Goal: Obtain resource: Obtain resource

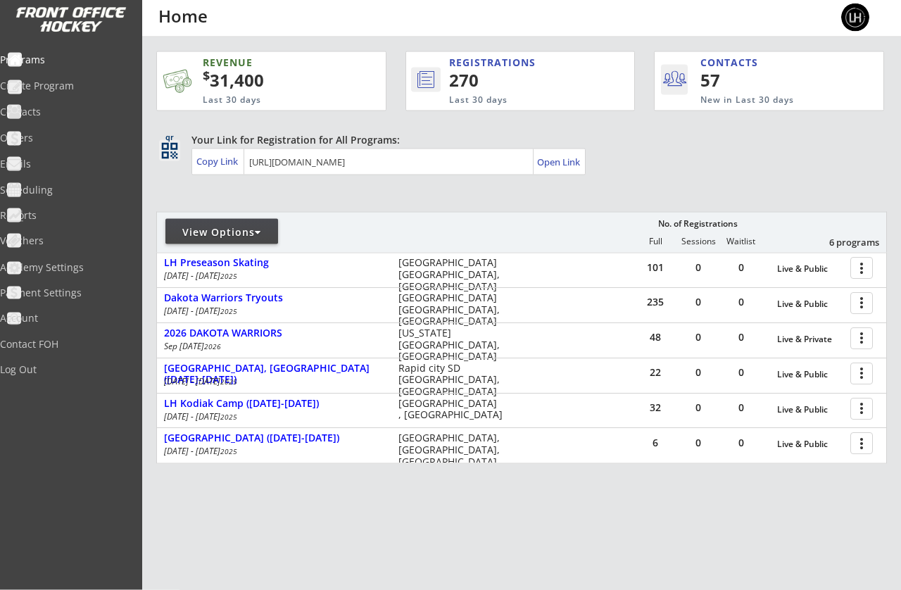
scroll to position [36, 0]
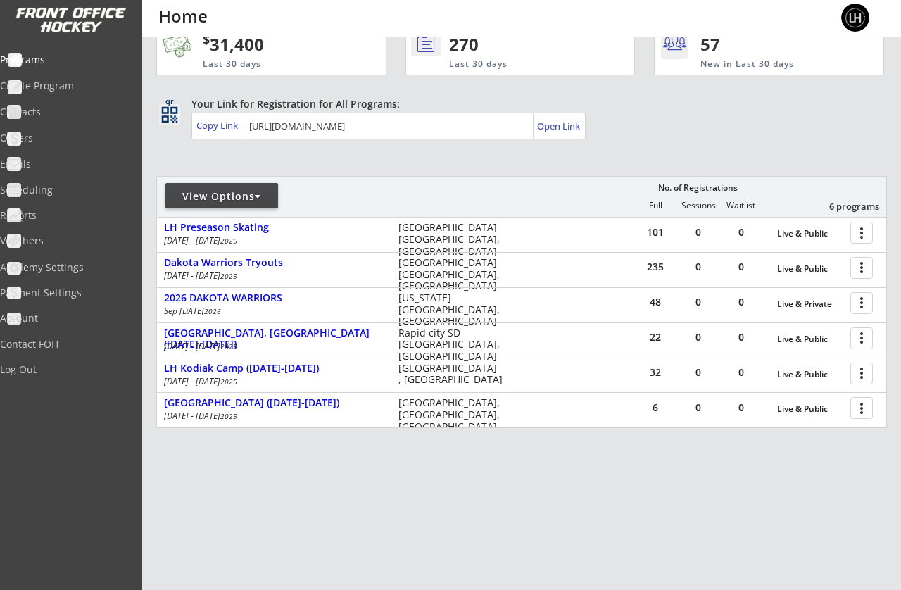
click at [860, 262] on div at bounding box center [864, 267] width 25 height 25
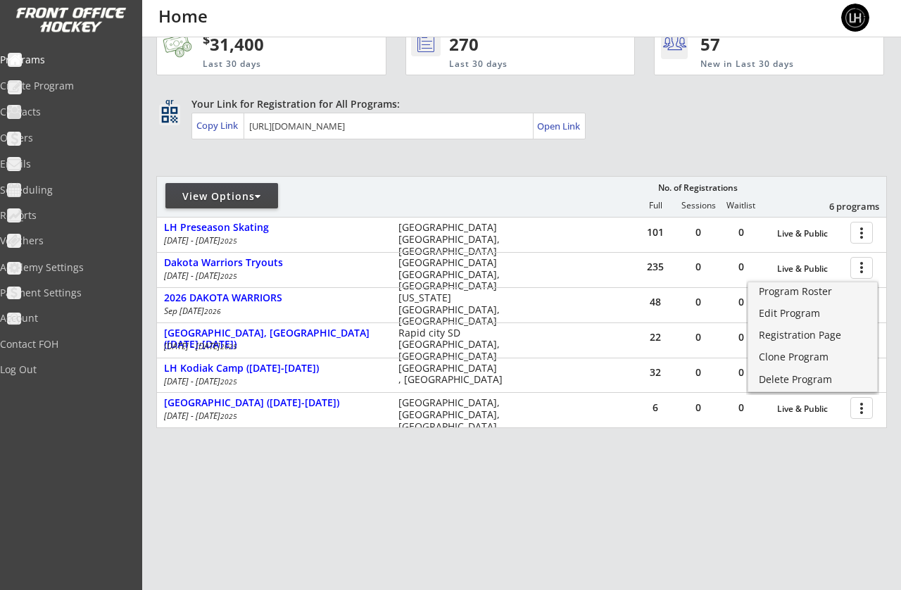
click at [808, 289] on div "Program Roster" at bounding box center [813, 292] width 108 height 10
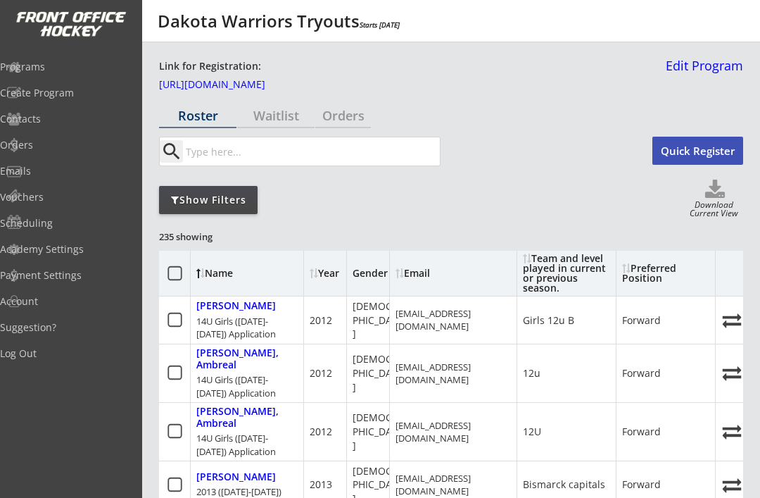
click at [197, 202] on div "Show Filters" at bounding box center [208, 200] width 99 height 14
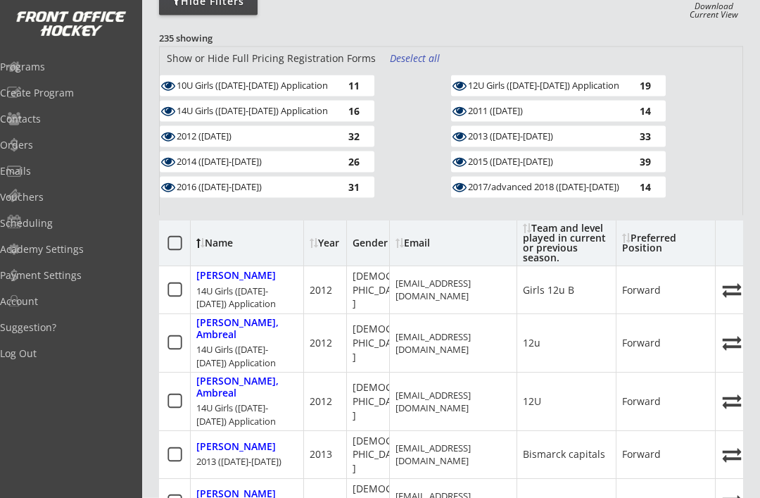
scroll to position [202, 0]
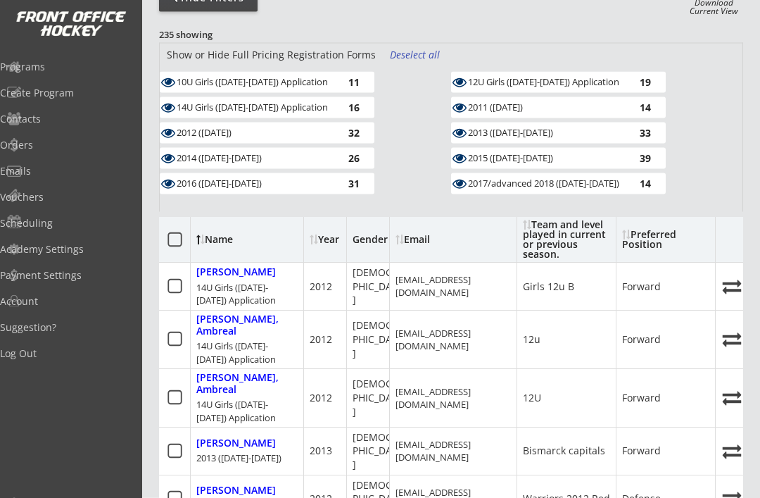
click at [318, 80] on div "10U Girls ([DATE]-[DATE]) Application" at bounding box center [254, 82] width 155 height 11
click at [328, 107] on div "14U Girls (2011-2012) Application" at bounding box center [254, 106] width 155 height 11
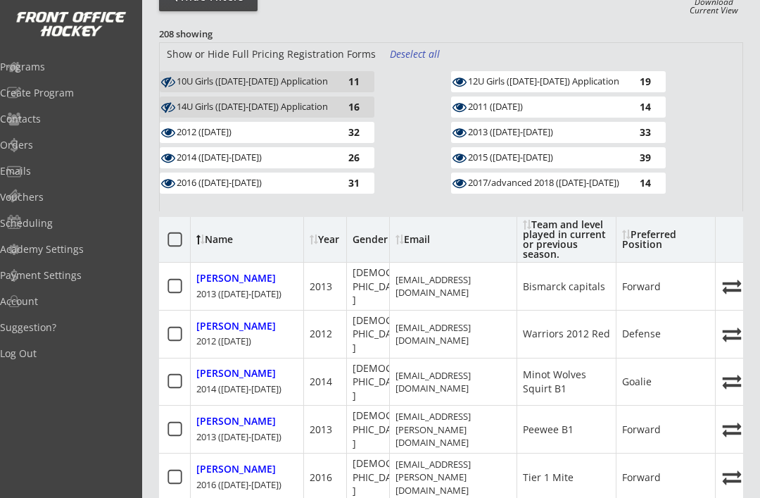
click at [582, 77] on div "12U Girls (2013-2014) Application" at bounding box center [545, 81] width 155 height 11
click at [628, 102] on div "14" at bounding box center [637, 106] width 28 height 11
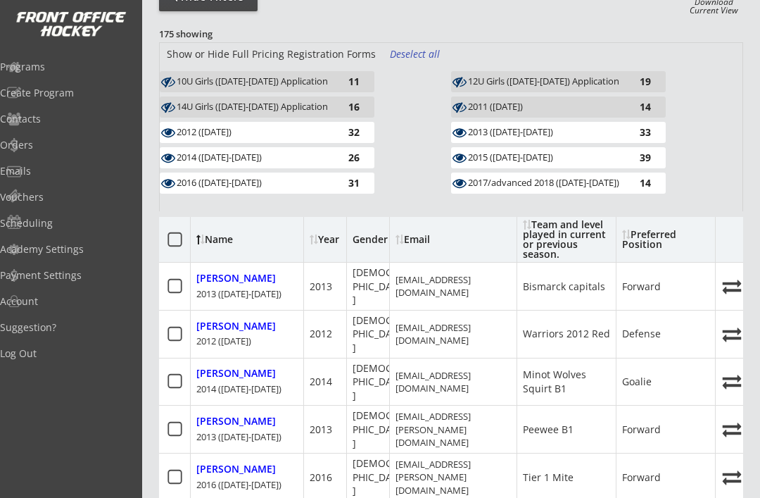
click at [627, 106] on div "14" at bounding box center [637, 106] width 28 height 11
click at [607, 133] on div "2013 (Sept 13-14)" at bounding box center [545, 132] width 155 height 11
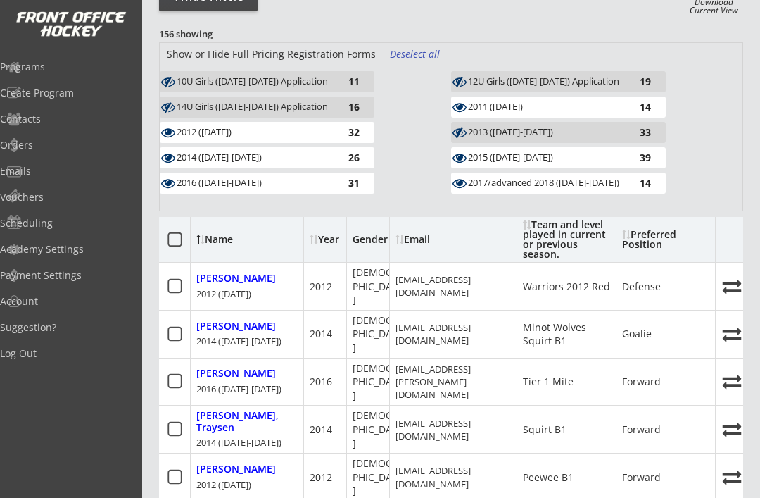
click at [609, 186] on div "2017/advanced 2018 (Sept 13-14)" at bounding box center [545, 182] width 155 height 11
click at [560, 161] on div "2015 (Sept 13-14)" at bounding box center [545, 157] width 155 height 11
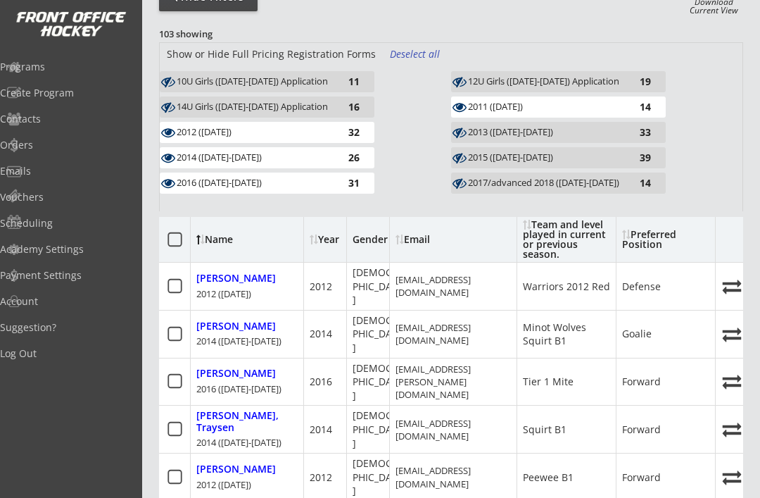
click at [359, 182] on div "31" at bounding box center [346, 182] width 28 height 11
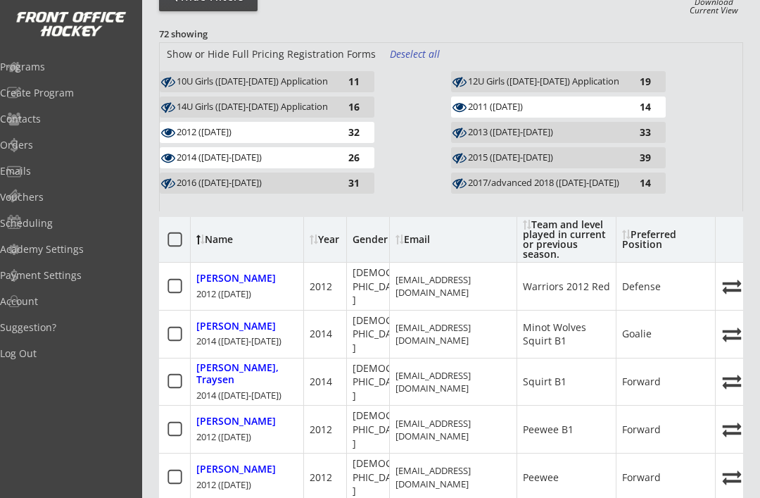
click at [342, 156] on div "26" at bounding box center [346, 157] width 28 height 11
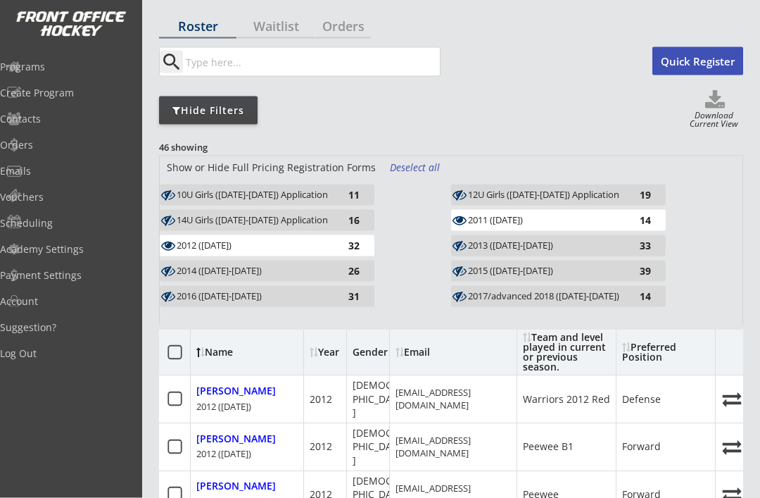
scroll to position [87, 0]
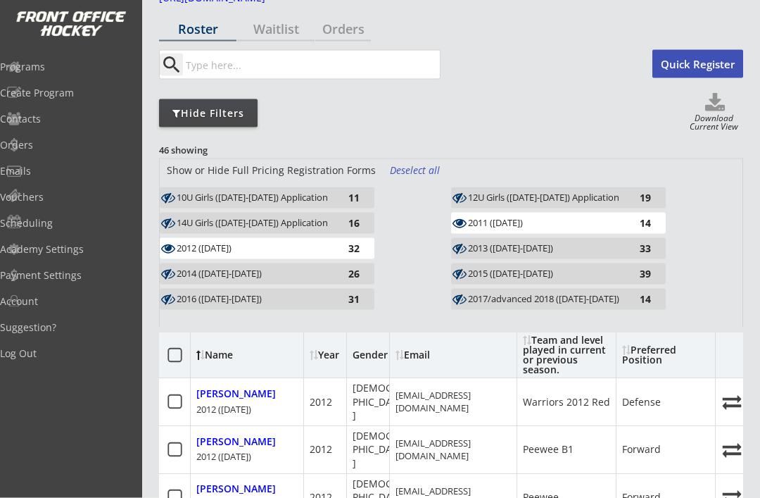
click at [704, 111] on icon at bounding box center [715, 103] width 56 height 21
select select ""Player Info""
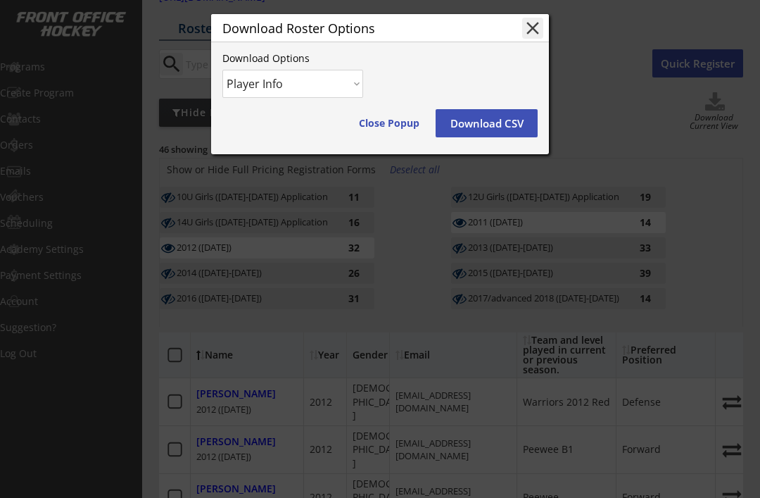
click at [489, 118] on button "Download CSV" at bounding box center [487, 123] width 102 height 28
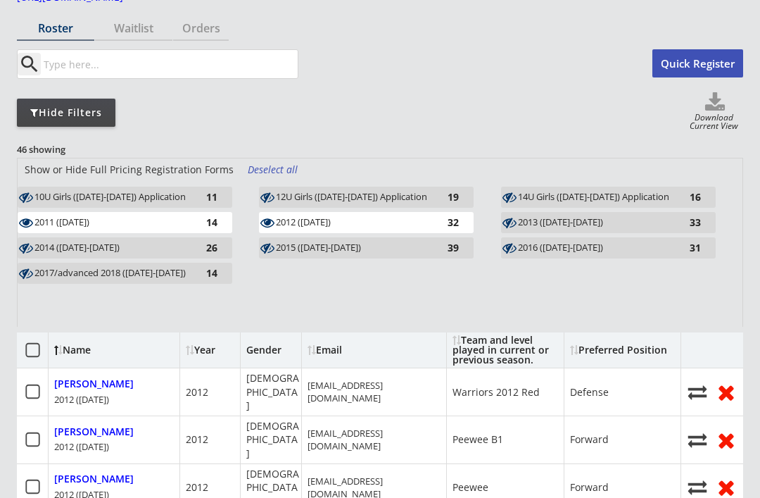
scroll to position [0, 0]
